Goal: Find specific page/section: Find specific page/section

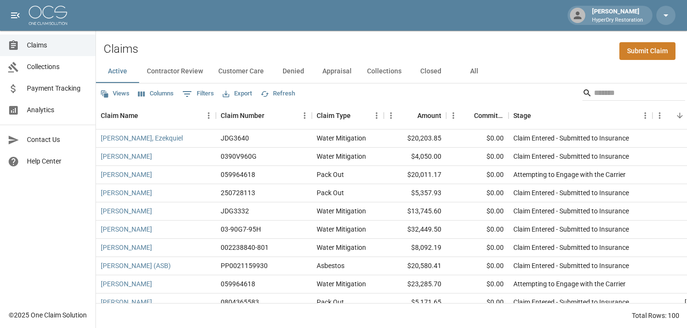
click at [50, 44] on span "Claims" at bounding box center [57, 45] width 61 height 10
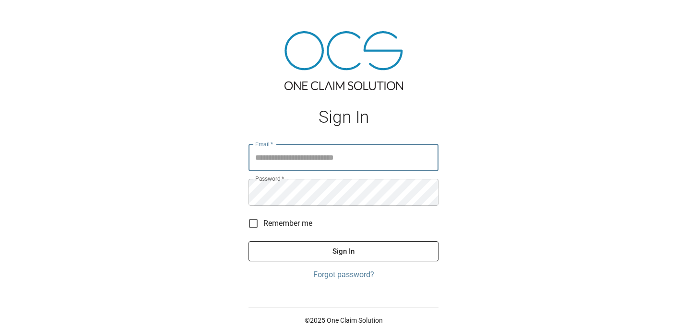
type input "**********"
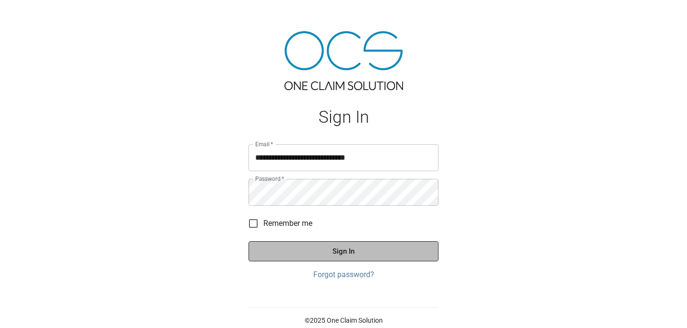
click at [353, 254] on button "Sign In" at bounding box center [343, 251] width 190 height 20
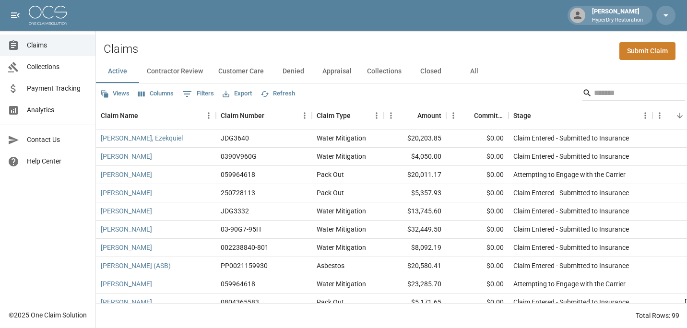
click at [48, 44] on span "Claims" at bounding box center [57, 45] width 61 height 10
